Goal: Information Seeking & Learning: Learn about a topic

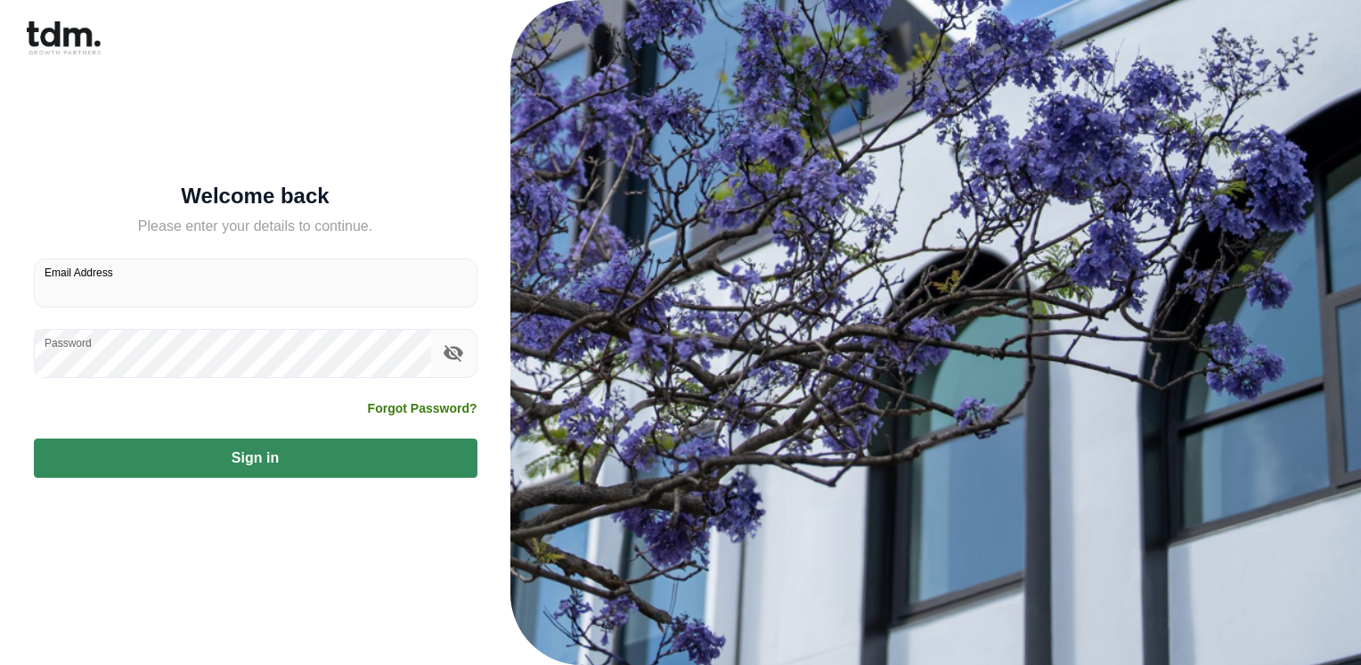
click at [225, 287] on input "Email Address" at bounding box center [256, 282] width 442 height 47
type input "**********"
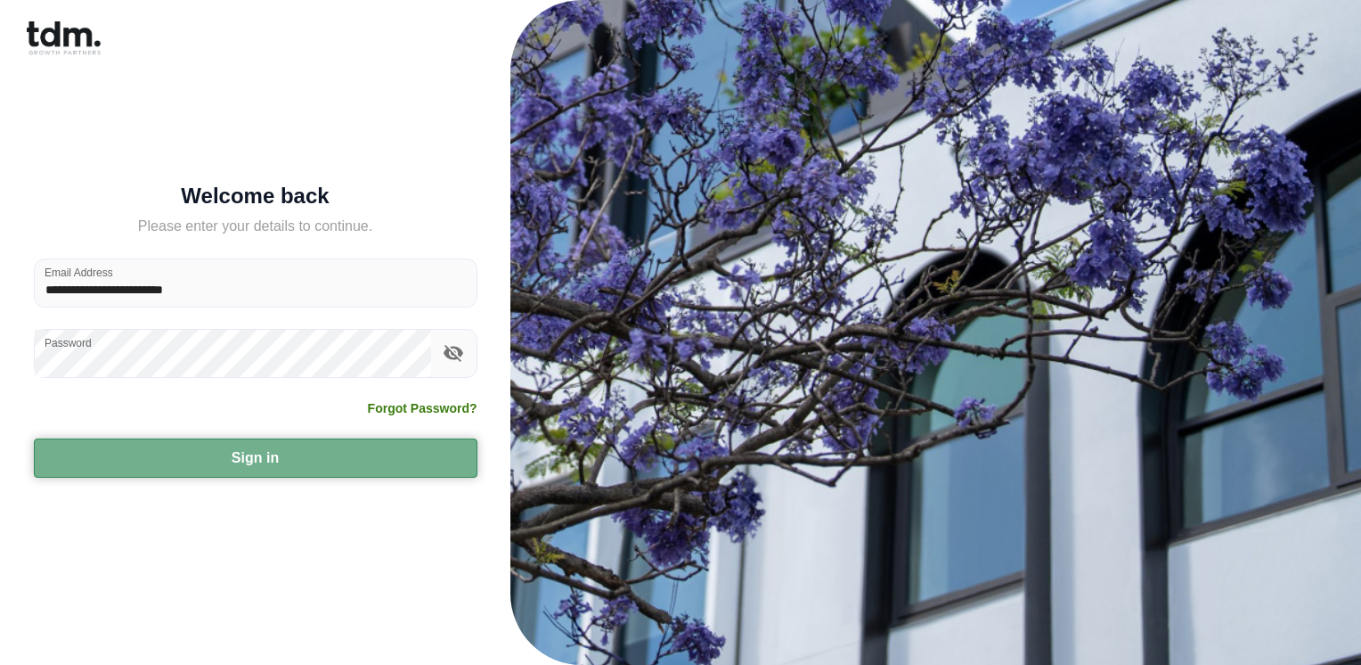
click at [55, 457] on button "Sign in" at bounding box center [256, 457] width 444 height 39
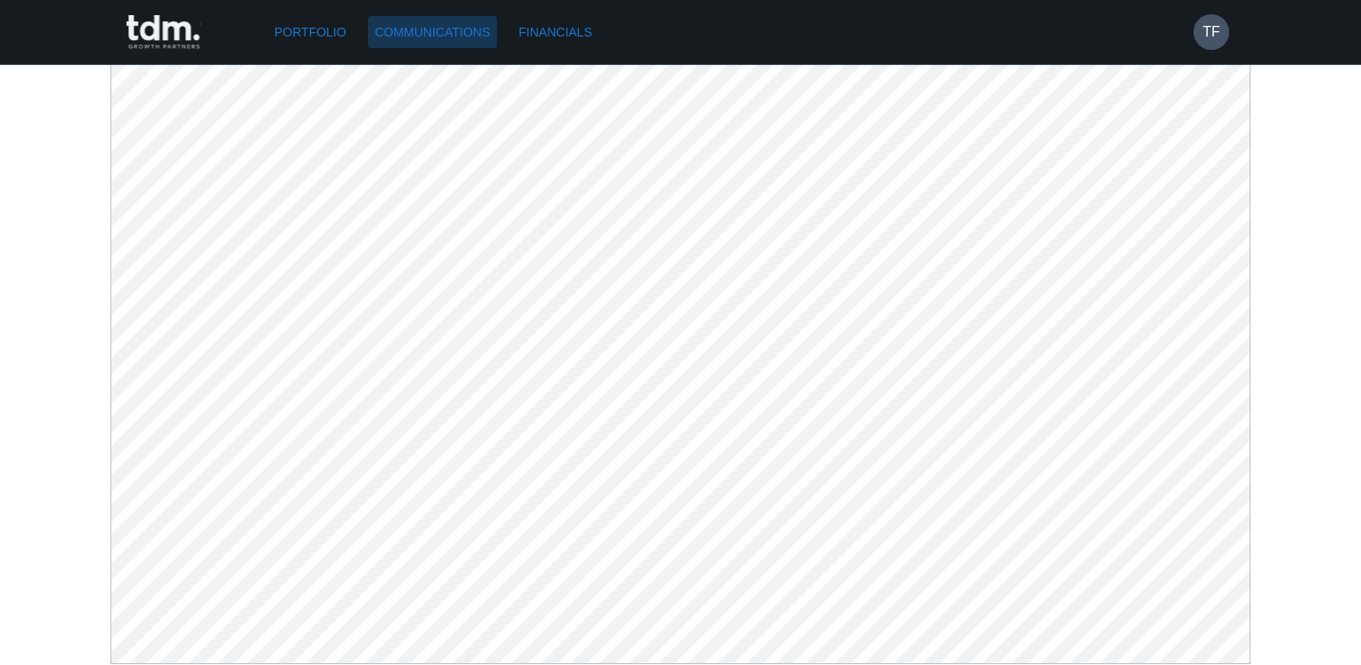
click at [461, 30] on link "Communications" at bounding box center [433, 32] width 130 height 33
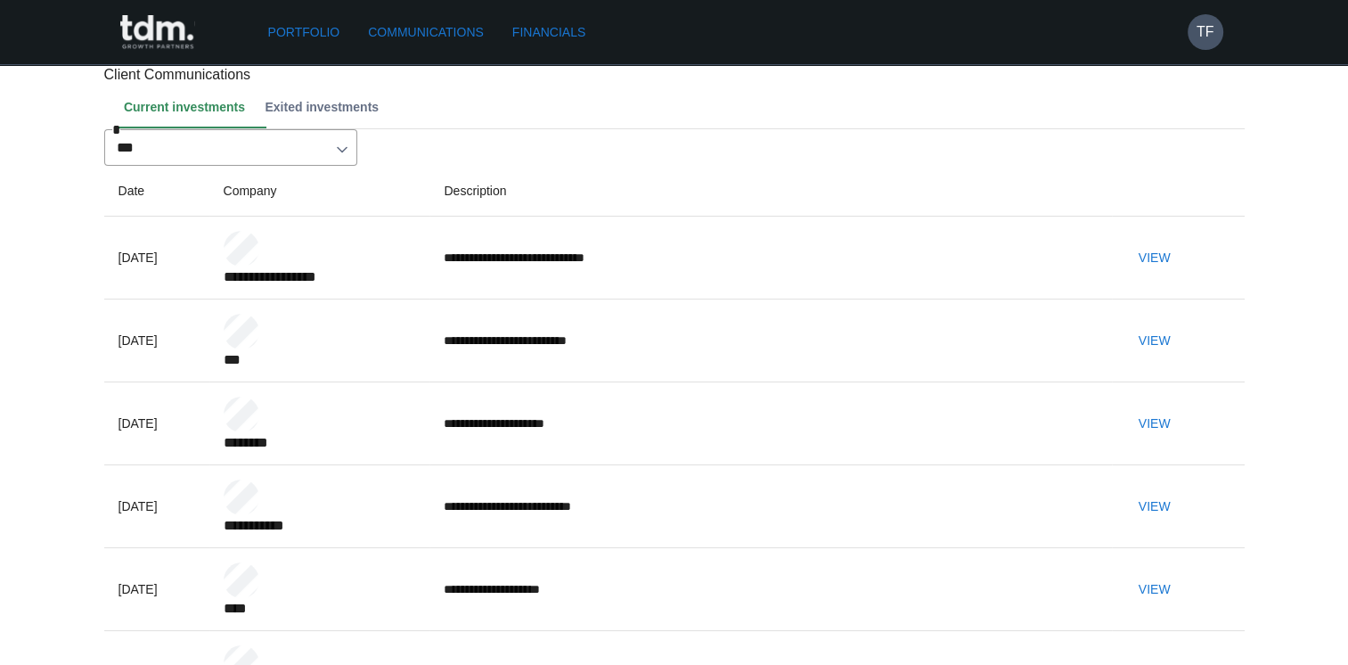
click at [1183, 274] on button "View" at bounding box center [1154, 257] width 57 height 33
click at [1177, 274] on button "View" at bounding box center [1154, 257] width 57 height 33
click at [1180, 357] on button "View" at bounding box center [1154, 340] width 57 height 33
click at [1183, 440] on button "View" at bounding box center [1154, 423] width 57 height 33
click at [1183, 523] on button "View" at bounding box center [1154, 506] width 57 height 33
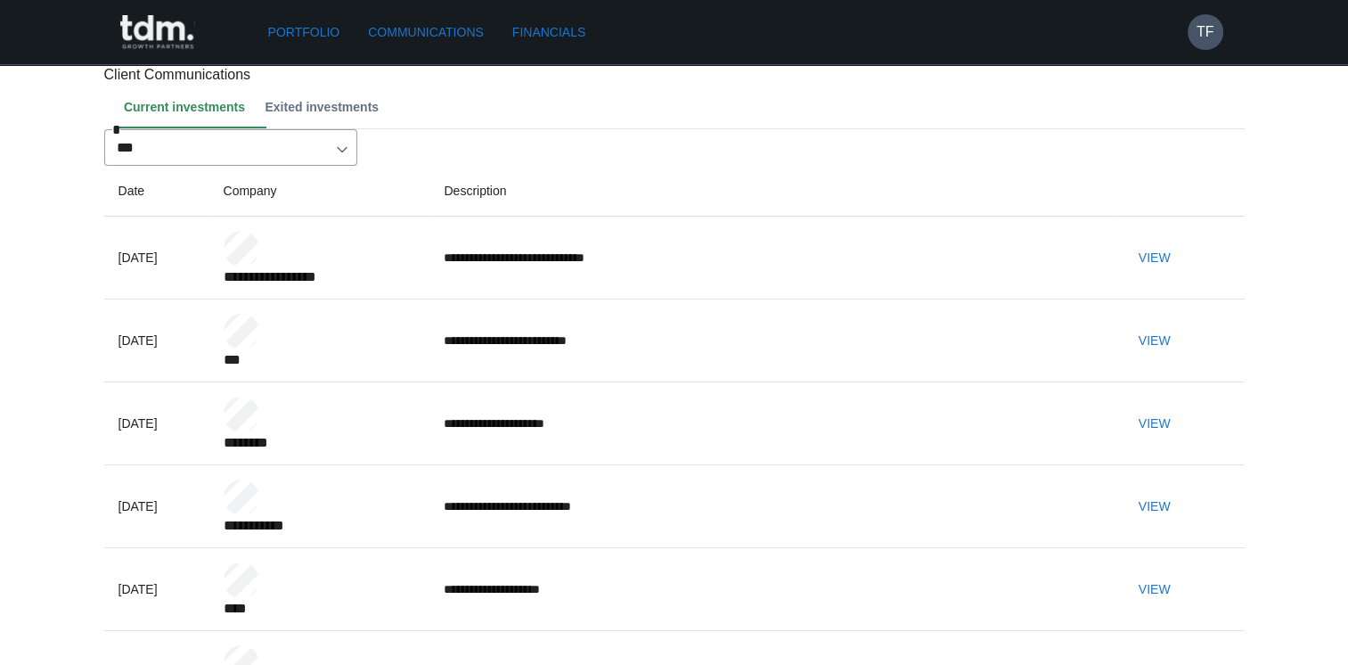
scroll to position [89, 0]
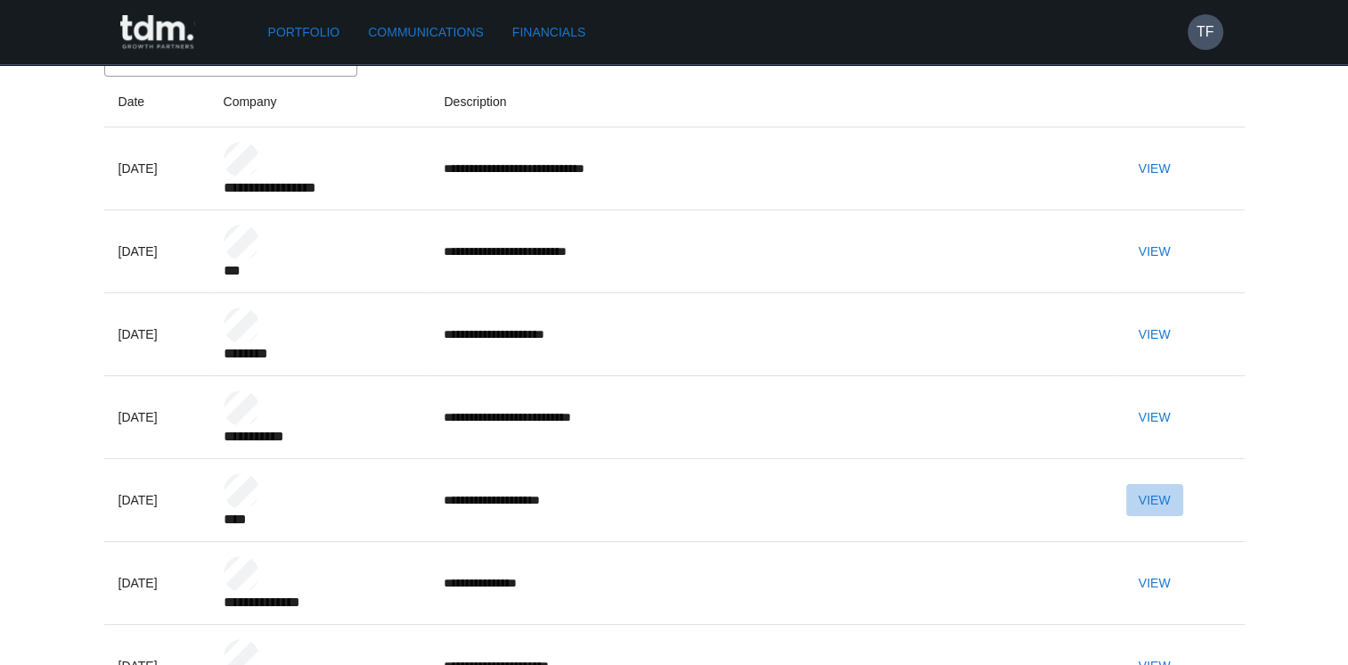
click at [1183, 517] on button "View" at bounding box center [1154, 500] width 57 height 33
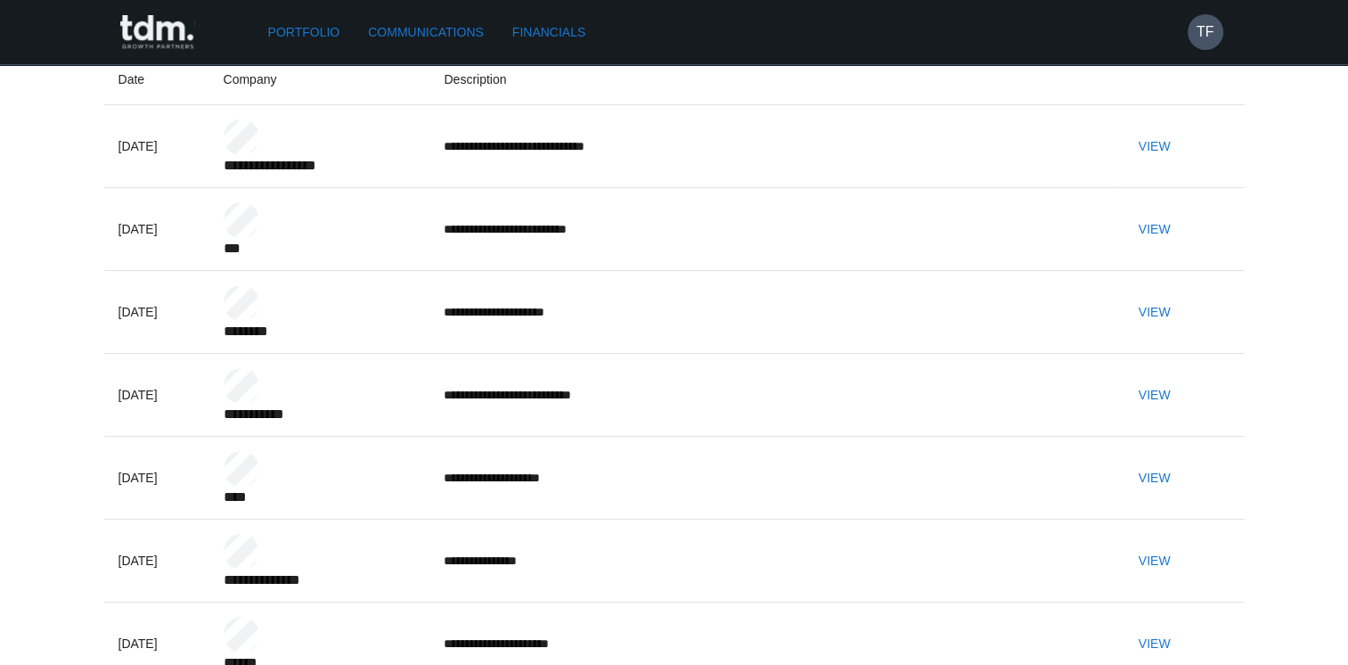
scroll to position [178, 0]
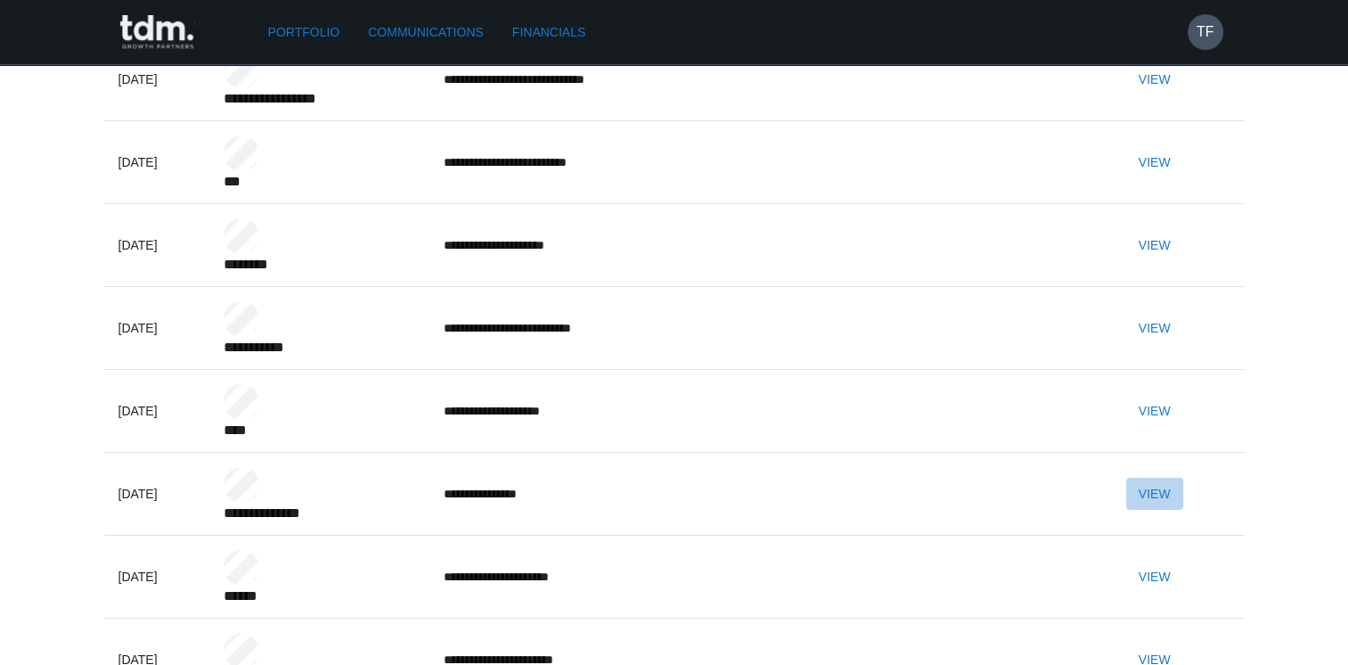
click at [1179, 502] on button "View" at bounding box center [1154, 494] width 57 height 33
click at [1183, 573] on button "View" at bounding box center [1154, 576] width 57 height 33
click at [1183, 643] on button "View" at bounding box center [1154, 659] width 57 height 33
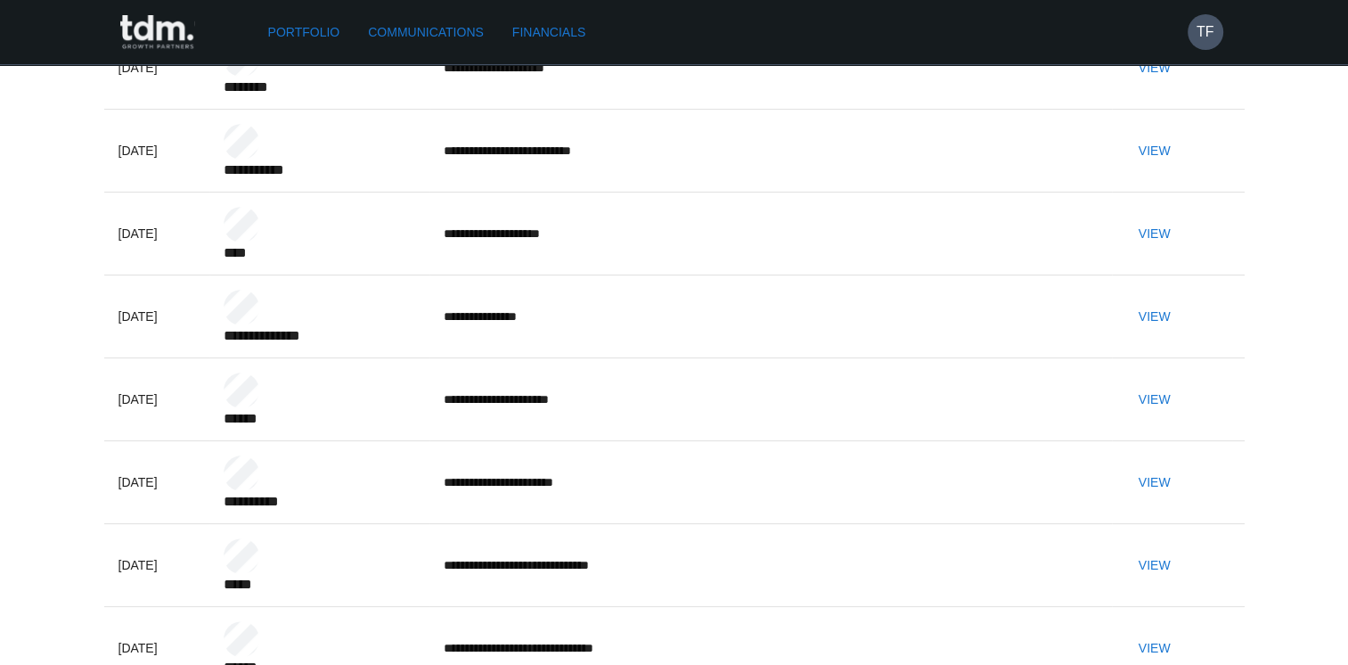
scroll to position [356, 0]
click at [1183, 548] on button "View" at bounding box center [1154, 564] width 57 height 33
click at [1174, 631] on button "View" at bounding box center [1154, 647] width 57 height 33
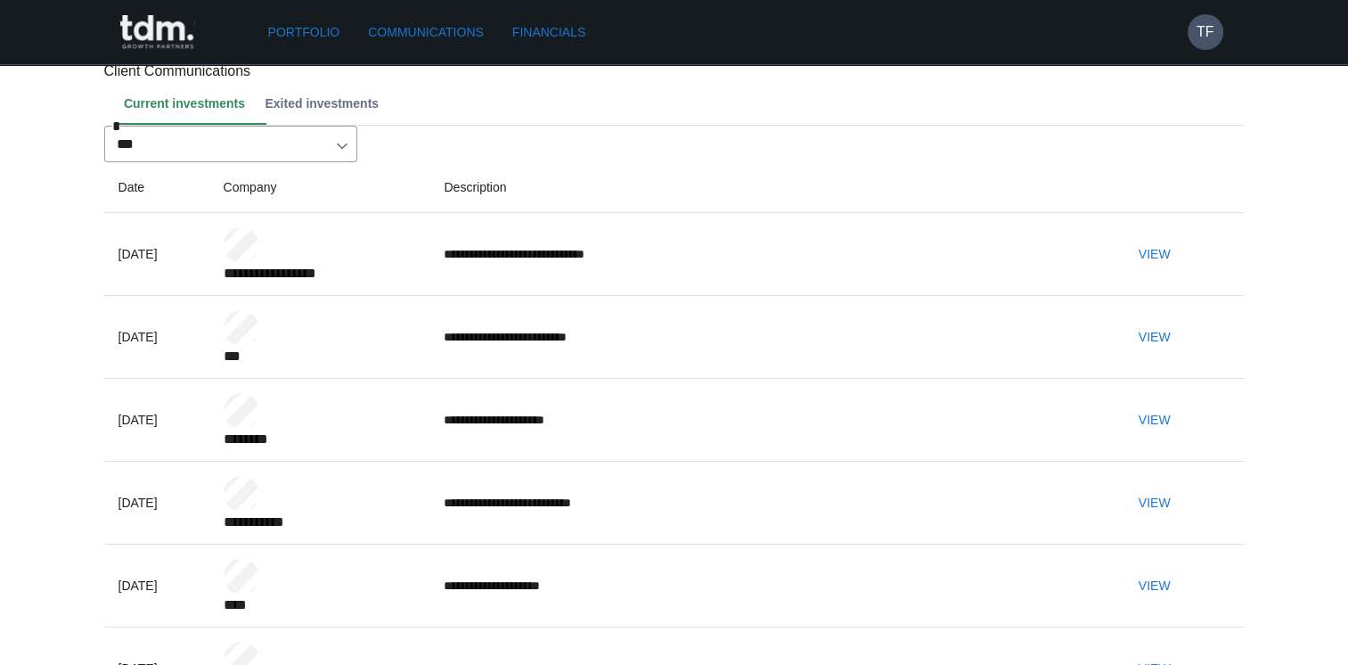
scroll to position [0, 0]
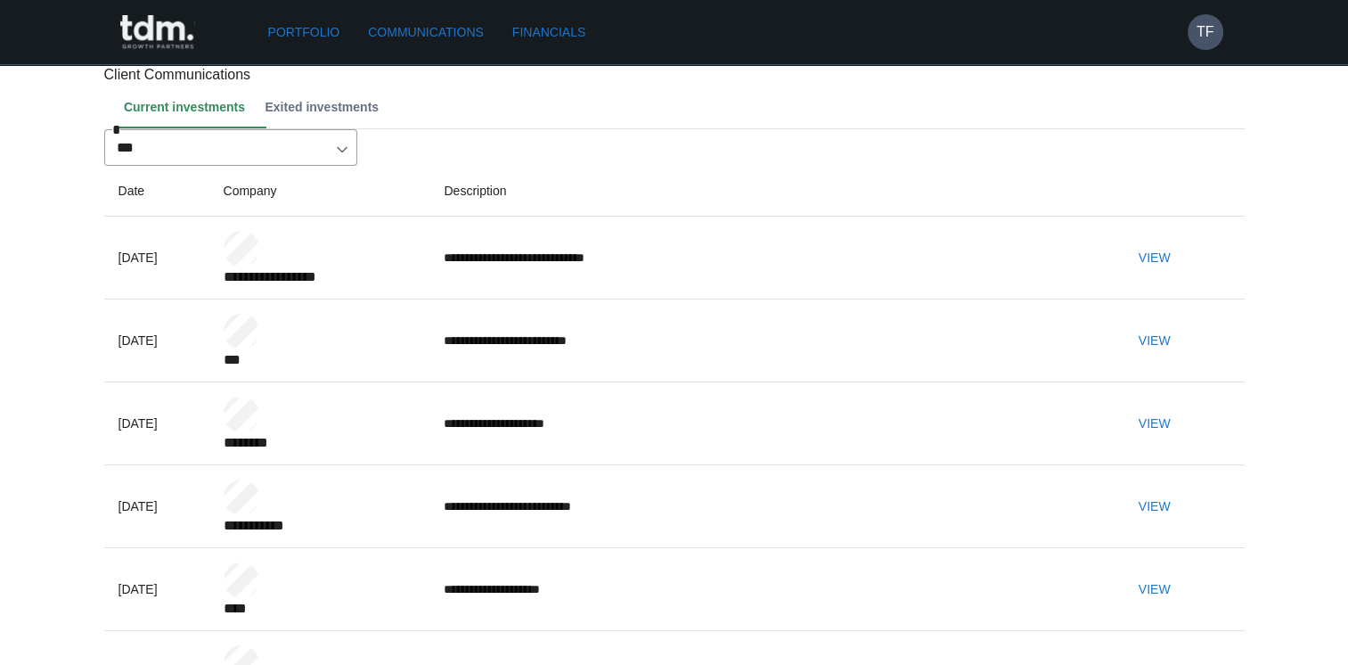
click at [1183, 606] on button "View" at bounding box center [1154, 589] width 57 height 33
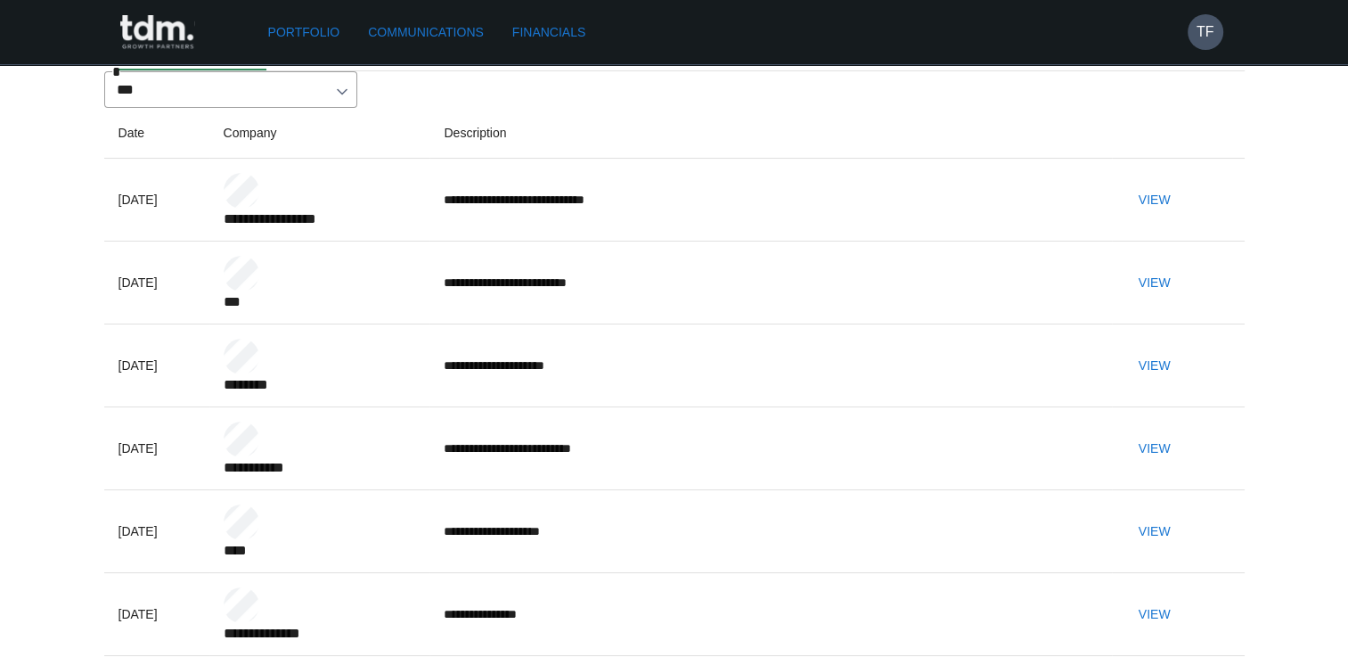
scroll to position [89, 0]
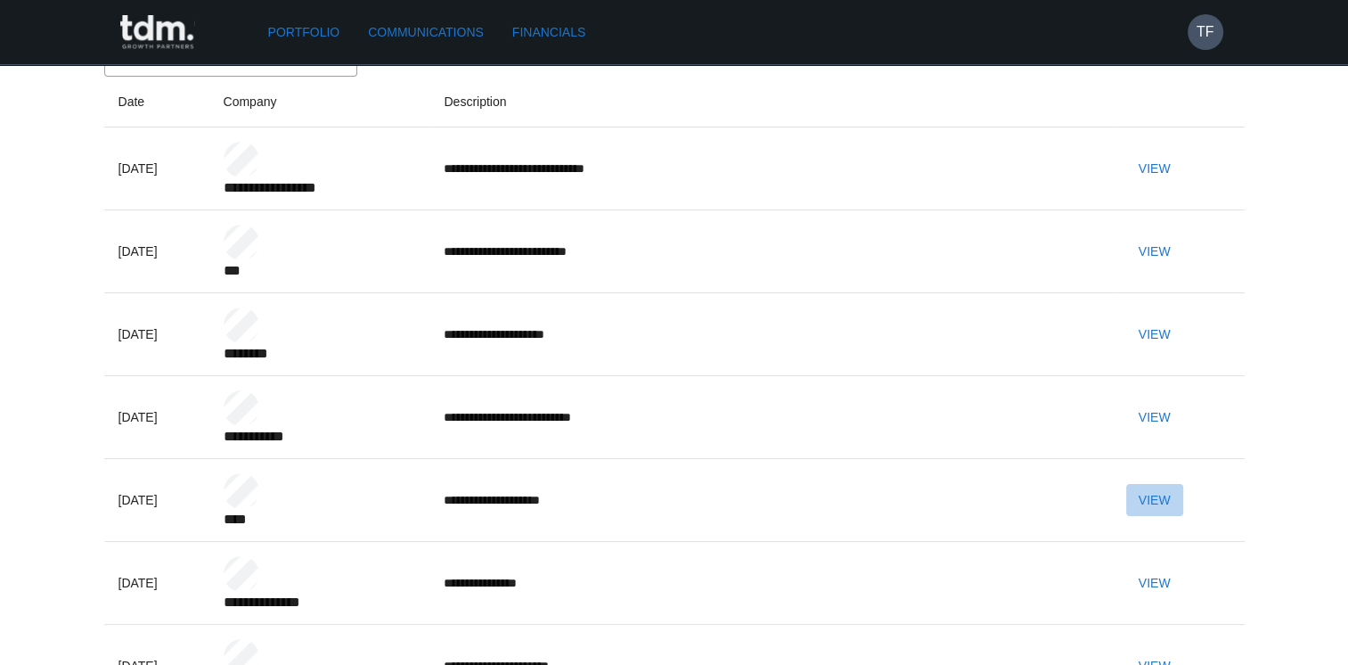
click at [1183, 517] on button "View" at bounding box center [1154, 500] width 57 height 33
